Goal: Transaction & Acquisition: Obtain resource

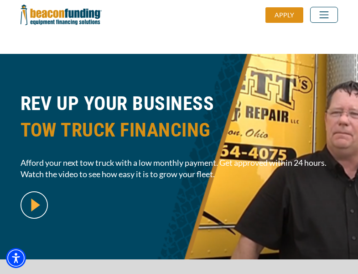
scroll to position [223, 0]
